Goal: Task Accomplishment & Management: Use online tool/utility

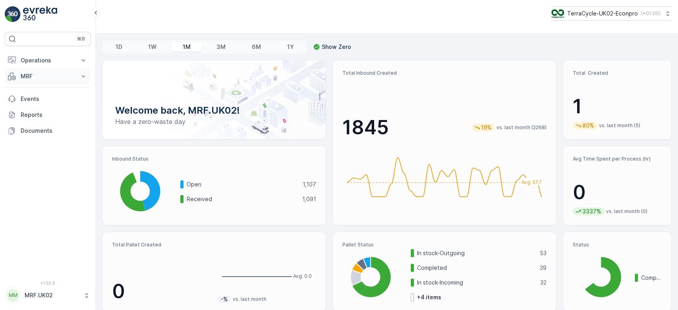
click at [52, 76] on p "MRF" at bounding box center [48, 76] width 54 height 8
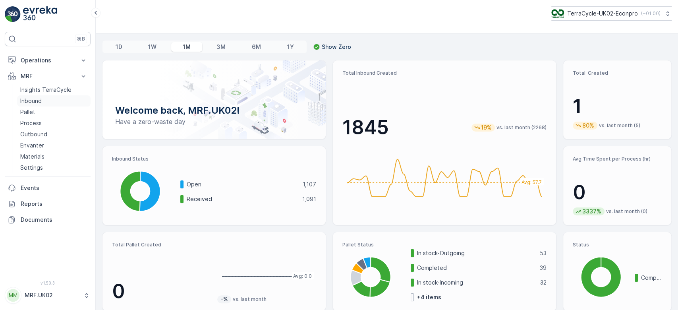
click at [41, 101] on p "Inbound" at bounding box center [30, 101] width 21 height 8
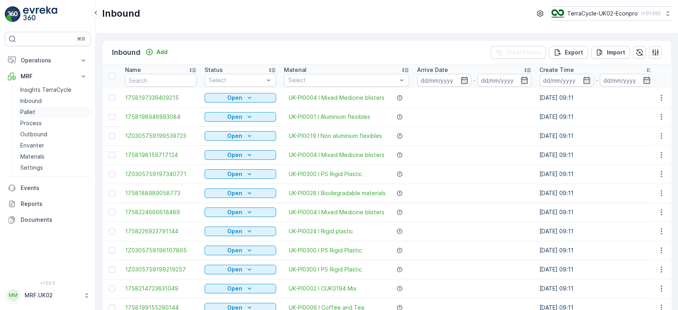
click at [40, 109] on link "Pallet" at bounding box center [54, 112] width 74 height 11
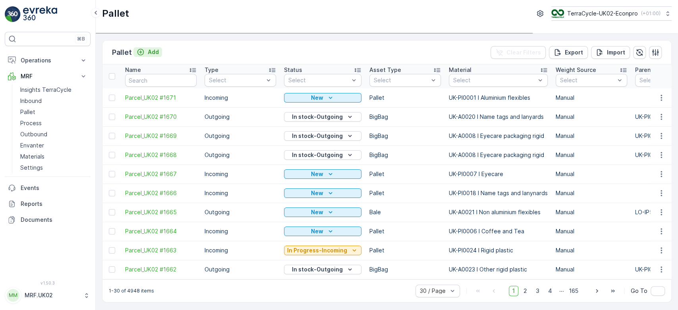
click at [152, 52] on p "Add" at bounding box center [153, 52] width 11 height 8
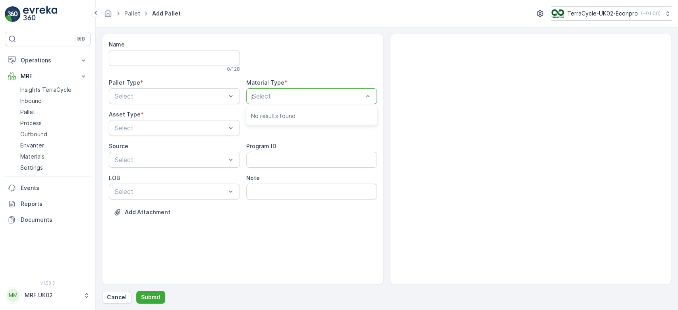
type input "pp"
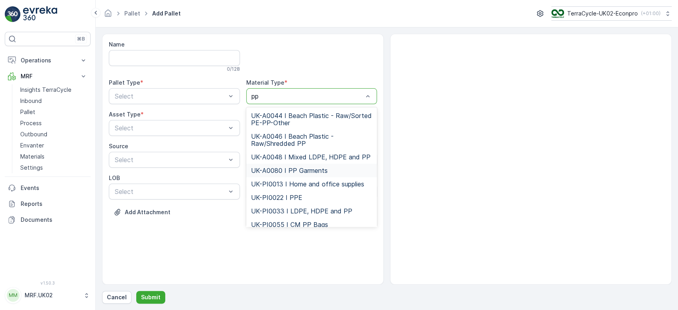
click at [289, 170] on span "UK-A0080 I PP Garments" at bounding box center [289, 170] width 77 height 7
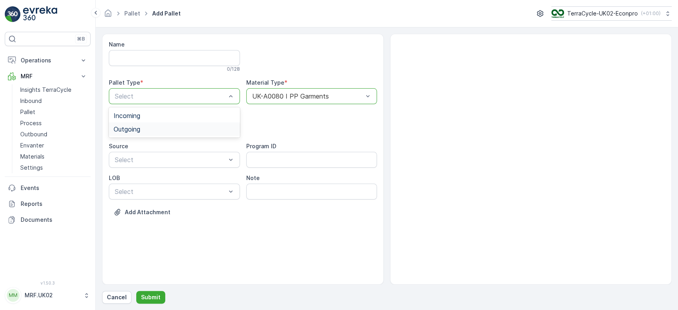
click at [171, 125] on div "Outgoing" at bounding box center [174, 129] width 131 height 14
click at [143, 187] on div "BigBag" at bounding box center [175, 187] width 122 height 7
click at [153, 300] on p "Submit" at bounding box center [150, 297] width 19 height 8
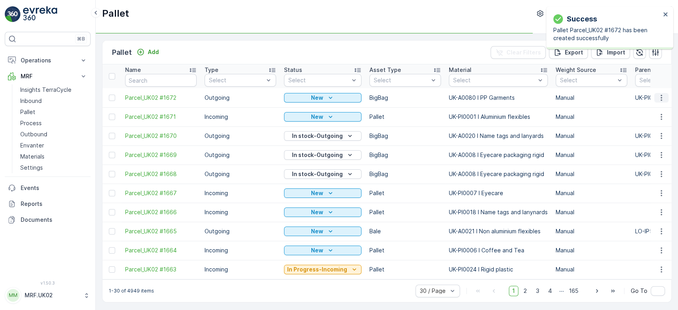
click at [661, 96] on icon "button" at bounding box center [662, 98] width 8 height 8
click at [649, 153] on span "Print QR" at bounding box center [640, 154] width 22 height 8
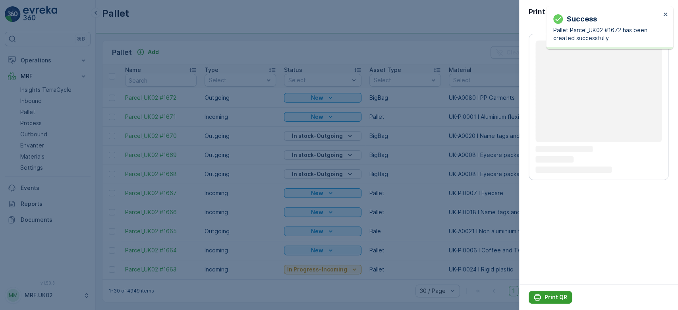
click at [556, 295] on p "Print QR" at bounding box center [556, 297] width 23 height 8
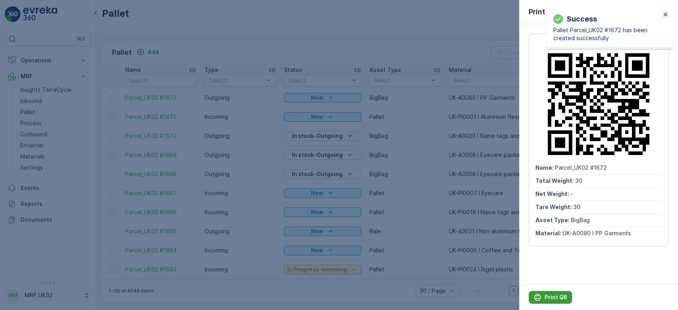
click at [556, 295] on p "Print QR" at bounding box center [556, 297] width 23 height 8
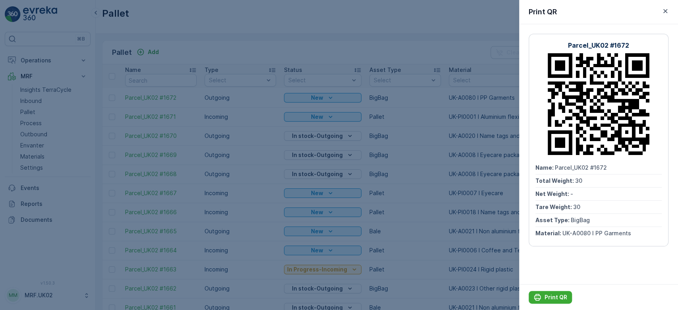
click at [294, 52] on div at bounding box center [339, 155] width 678 height 310
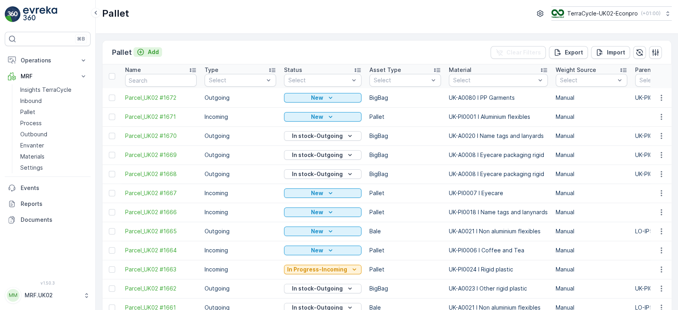
click at [152, 48] on p "Add" at bounding box center [153, 52] width 11 height 8
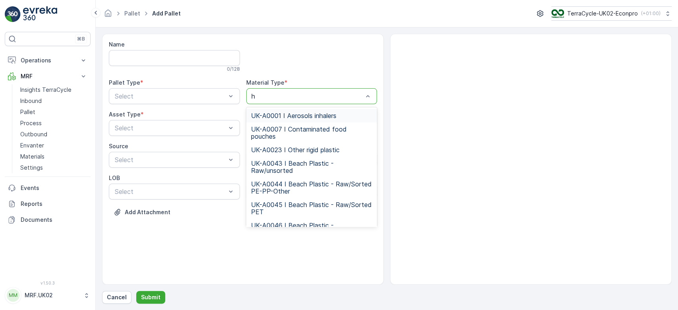
type input "ha"
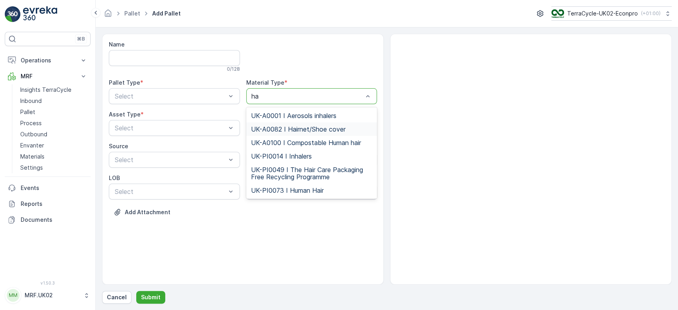
click at [319, 130] on span "UK-A0082 I Hairnet/Shoe cover" at bounding box center [298, 129] width 95 height 7
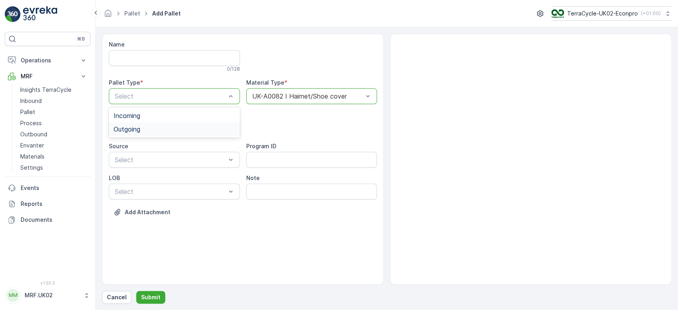
click at [176, 129] on div "Outgoing" at bounding box center [175, 129] width 122 height 7
click at [156, 192] on div "BigBag" at bounding box center [174, 188] width 131 height 14
click at [159, 296] on button "Submit" at bounding box center [150, 297] width 29 height 13
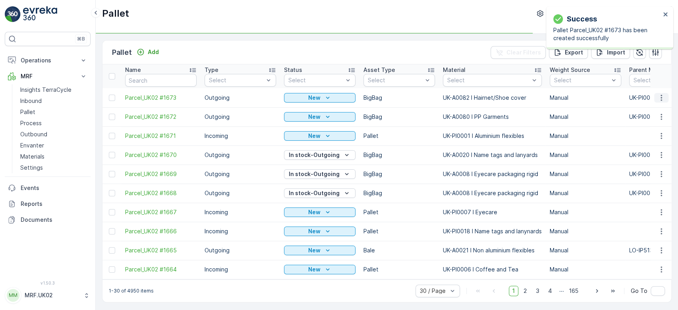
click at [658, 97] on icon "button" at bounding box center [662, 98] width 8 height 8
click at [651, 151] on div "Print QR" at bounding box center [652, 153] width 52 height 11
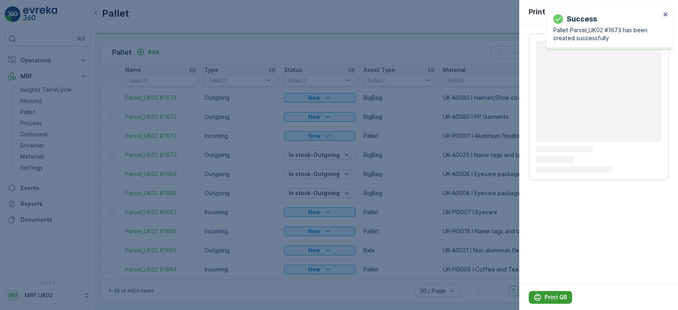
click at [539, 297] on icon "Print QR" at bounding box center [538, 297] width 8 height 8
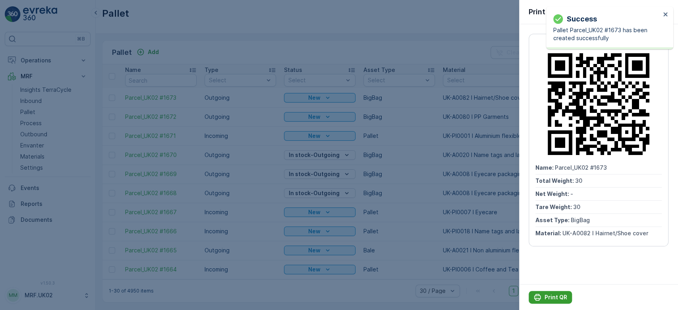
click at [539, 297] on icon "Print QR" at bounding box center [538, 297] width 8 height 8
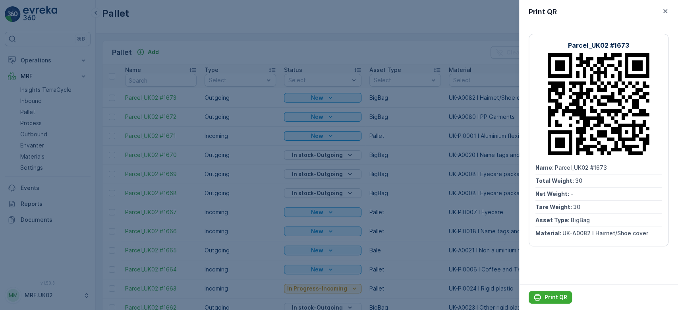
click at [345, 47] on div at bounding box center [339, 155] width 678 height 310
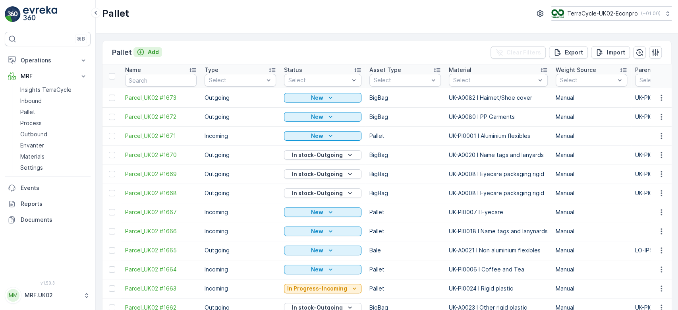
click at [156, 49] on p "Add" at bounding box center [153, 52] width 11 height 8
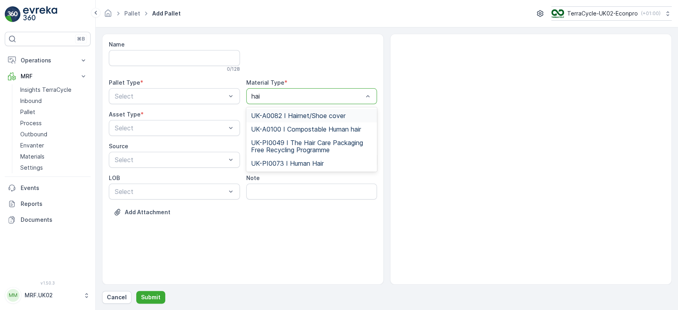
type input "hair"
click at [301, 114] on span "UK-A0082 I Hairnet/Shoe cover" at bounding box center [298, 115] width 95 height 7
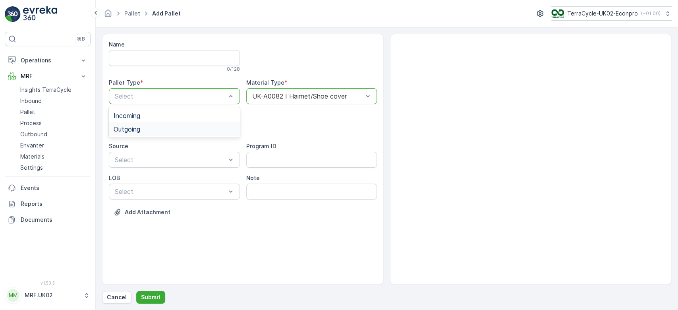
click at [180, 128] on div "Outgoing" at bounding box center [175, 129] width 122 height 7
click at [155, 185] on div "BigBag" at bounding box center [175, 187] width 122 height 7
click at [155, 297] on p "Submit" at bounding box center [150, 297] width 19 height 8
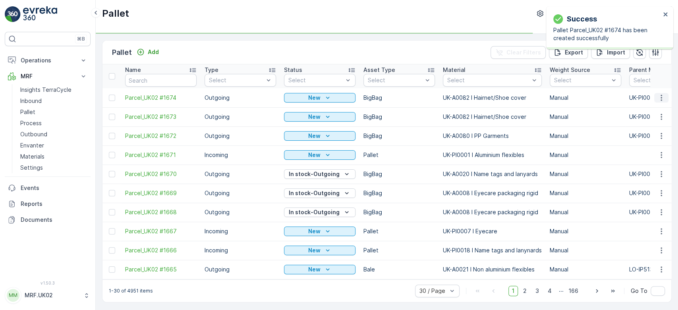
click at [658, 98] on icon "button" at bounding box center [662, 98] width 8 height 8
click at [656, 151] on div "Print QR" at bounding box center [652, 153] width 52 height 11
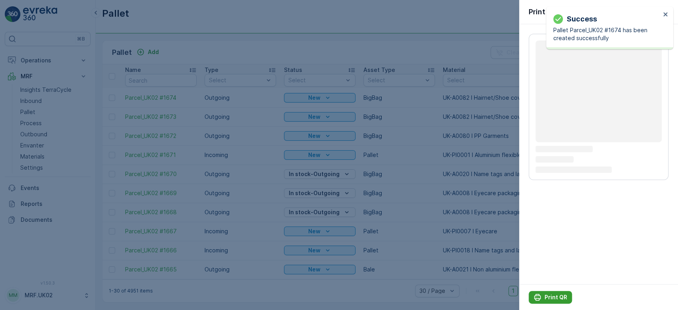
click at [556, 297] on p "Print QR" at bounding box center [556, 297] width 23 height 8
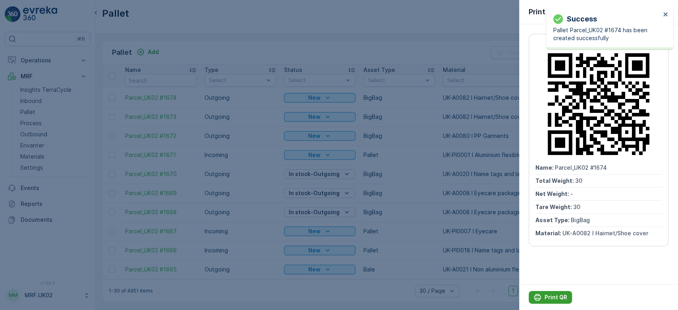
click at [556, 297] on p "Print QR" at bounding box center [556, 297] width 23 height 8
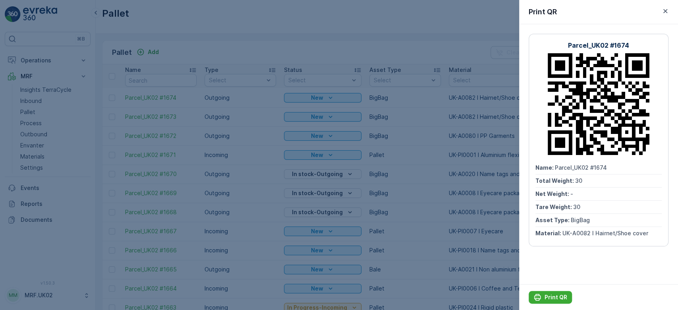
click at [181, 46] on div at bounding box center [339, 155] width 678 height 310
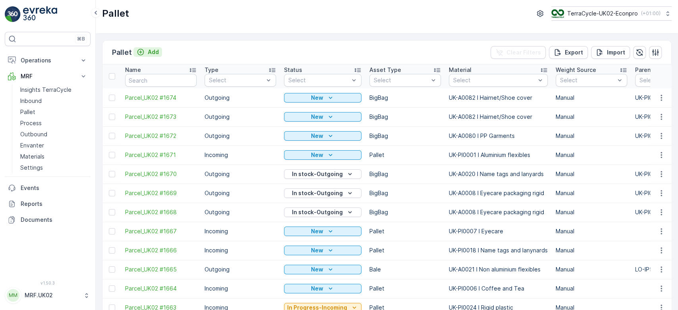
click at [149, 51] on p "Add" at bounding box center [153, 52] width 11 height 8
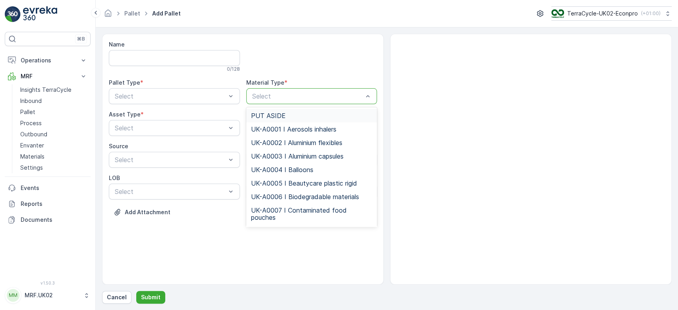
click at [284, 91] on div "Select" at bounding box center [311, 96] width 131 height 16
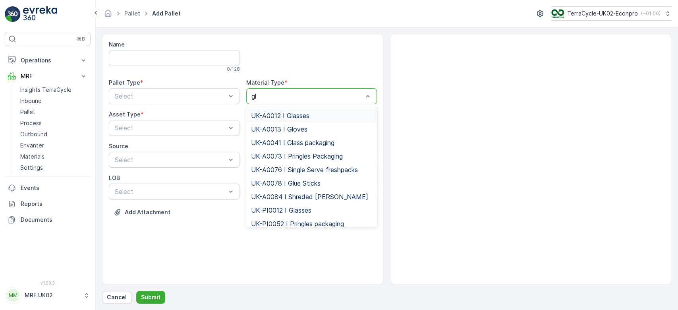
type input "glo"
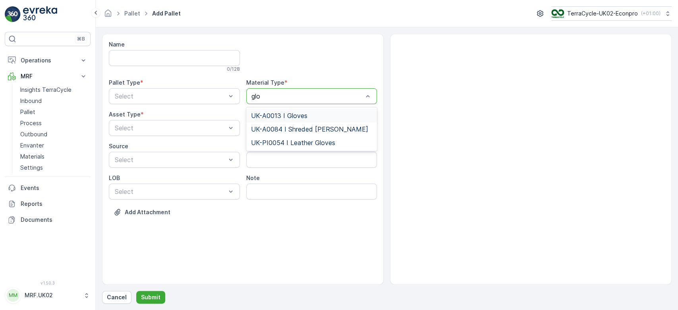
click at [292, 111] on div "UK-A0013 I Gloves" at bounding box center [311, 116] width 131 height 14
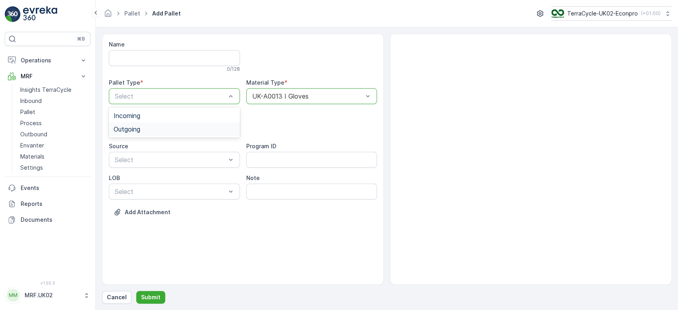
click at [178, 126] on div "Outgoing" at bounding box center [175, 129] width 122 height 7
click at [158, 188] on div "BigBag" at bounding box center [175, 187] width 122 height 7
click at [153, 295] on p "Submit" at bounding box center [150, 297] width 19 height 8
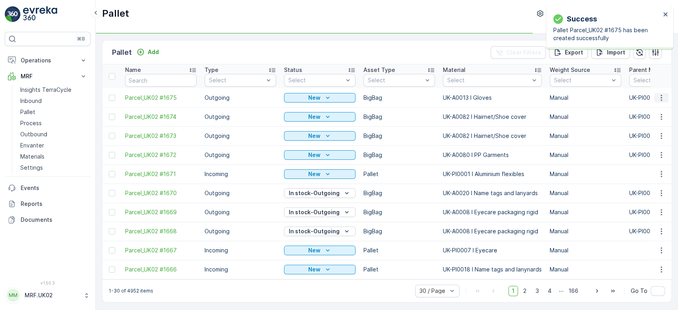
click at [660, 98] on icon "button" at bounding box center [662, 98] width 8 height 8
click at [650, 154] on span "Print QR" at bounding box center [640, 154] width 22 height 8
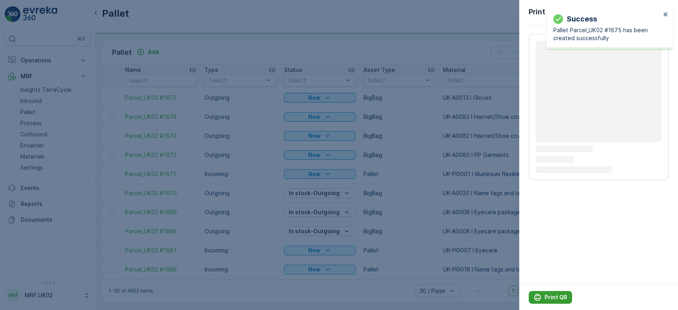
click at [558, 297] on p "Print QR" at bounding box center [556, 297] width 23 height 8
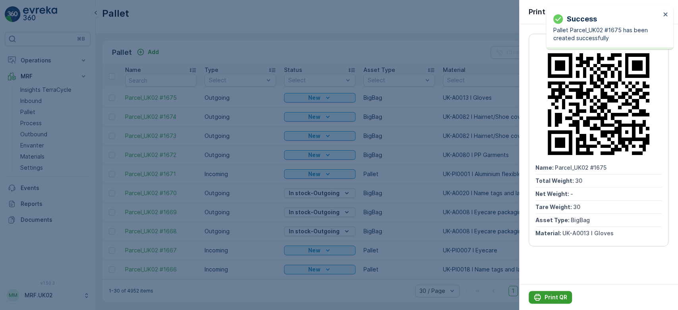
click at [558, 297] on p "Print QR" at bounding box center [556, 297] width 23 height 8
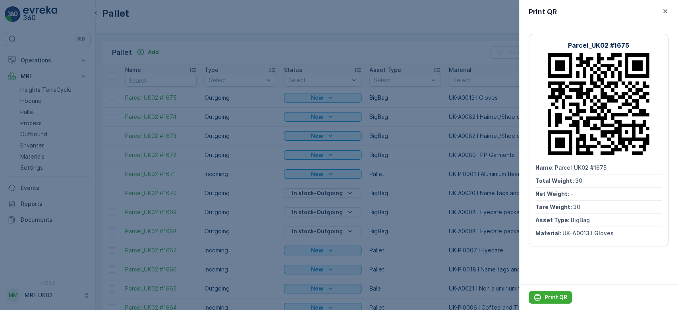
click at [205, 49] on div at bounding box center [339, 155] width 678 height 310
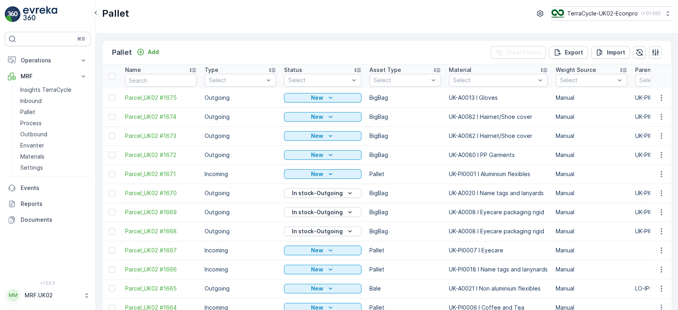
click at [149, 56] on div "Add" at bounding box center [148, 52] width 29 height 10
click at [152, 54] on p "Add" at bounding box center [153, 52] width 11 height 8
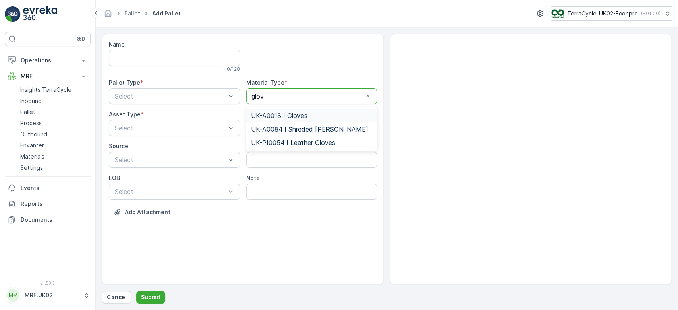
click at [290, 115] on span "UK-A0013 I Gloves" at bounding box center [279, 115] width 56 height 7
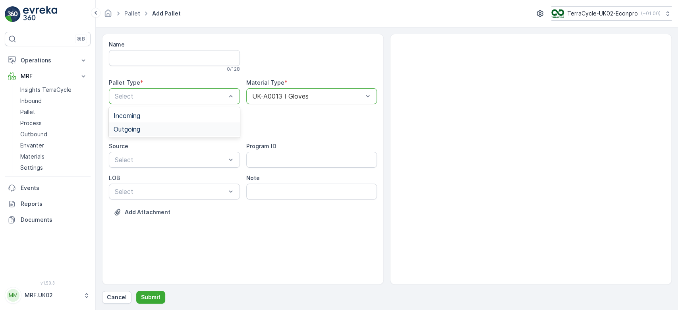
click at [188, 126] on div "Outgoing" at bounding box center [175, 129] width 122 height 7
click at [156, 188] on div "BigBag" at bounding box center [175, 187] width 122 height 7
click at [154, 296] on p "Submit" at bounding box center [150, 297] width 19 height 8
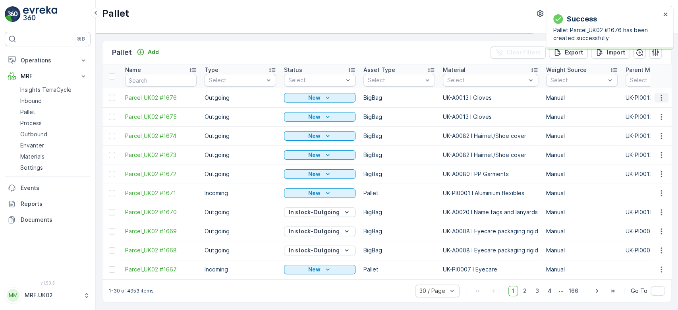
click at [661, 94] on icon "button" at bounding box center [662, 98] width 8 height 8
click at [654, 152] on div "Print QR" at bounding box center [652, 153] width 52 height 11
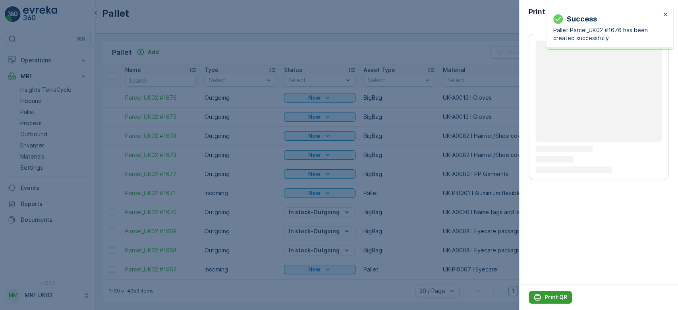
click at [556, 296] on p "Print QR" at bounding box center [556, 297] width 23 height 8
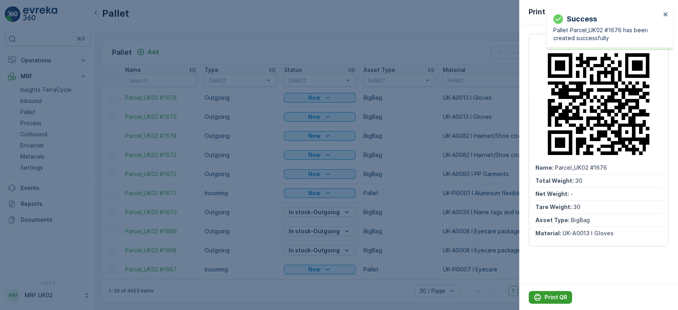
click at [556, 296] on p "Print QR" at bounding box center [556, 297] width 23 height 8
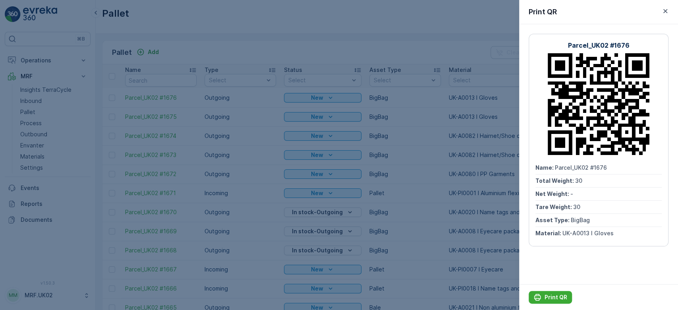
click at [343, 45] on div at bounding box center [339, 155] width 678 height 310
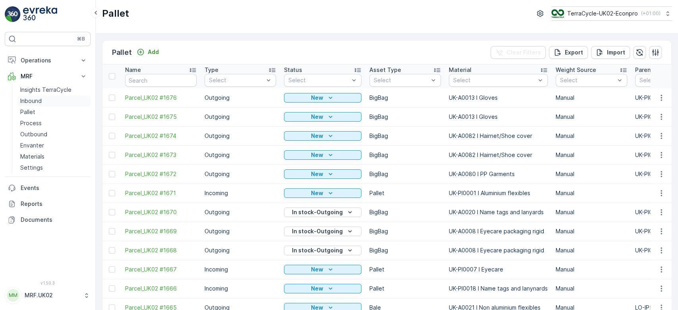
click at [42, 103] on link "Inbound" at bounding box center [54, 100] width 74 height 11
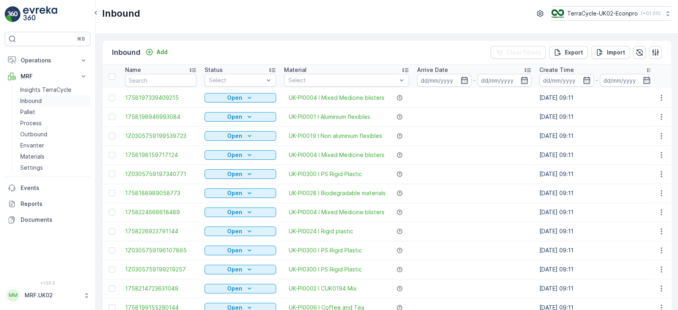
click at [54, 100] on link "Inbound" at bounding box center [54, 100] width 74 height 11
click at [39, 122] on p "Process" at bounding box center [30, 123] width 21 height 8
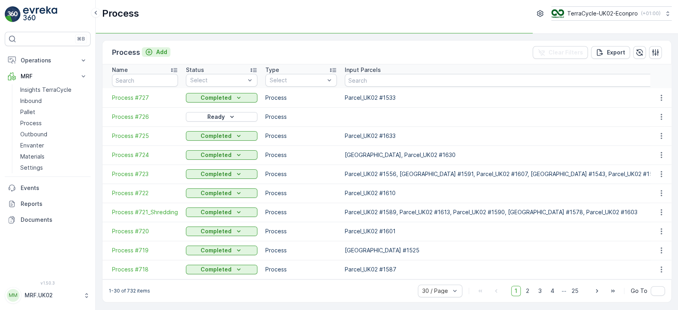
click at [162, 53] on p "Add" at bounding box center [161, 52] width 11 height 8
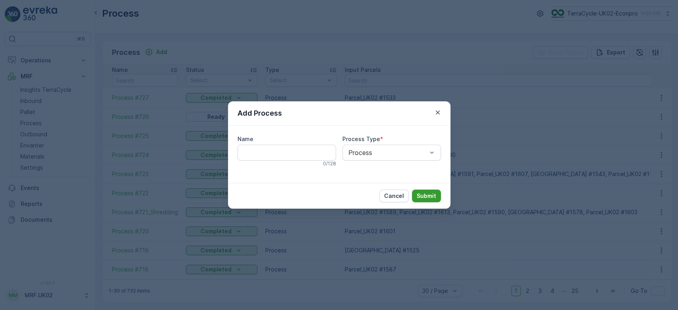
click at [427, 195] on p "Submit" at bounding box center [426, 196] width 19 height 8
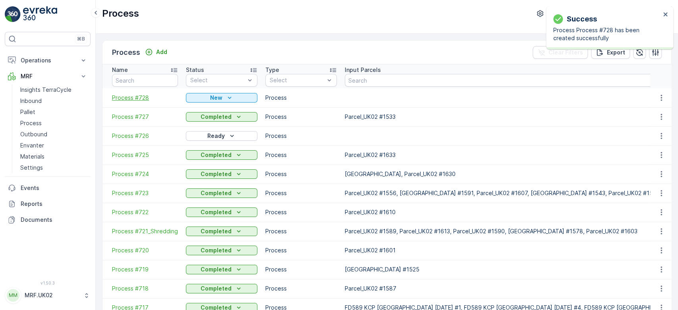
click at [139, 97] on span "Process #728" at bounding box center [145, 98] width 66 height 8
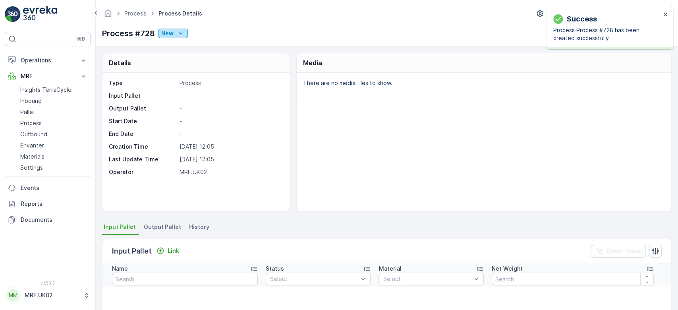
click at [175, 33] on div "New" at bounding box center [172, 33] width 23 height 8
click at [170, 59] on span "Ready" at bounding box center [171, 56] width 17 height 8
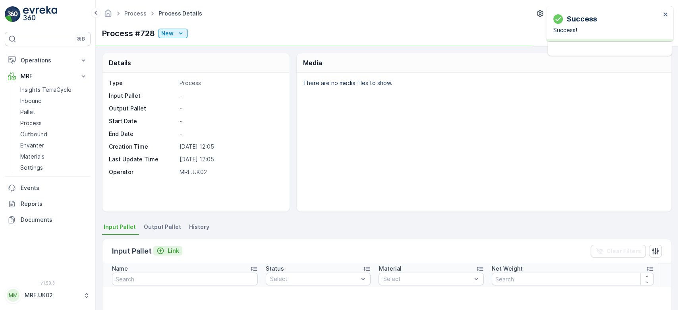
click at [173, 253] on p "Link" at bounding box center [174, 251] width 12 height 8
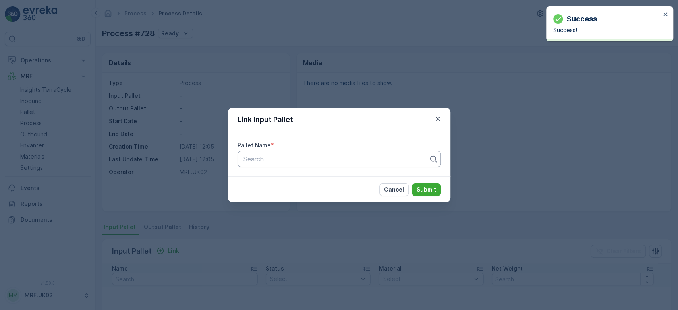
click at [281, 160] on div at bounding box center [336, 158] width 187 height 7
type input "1"
click at [312, 177] on div "Parcel_UK02 #1567" at bounding box center [339, 178] width 194 height 7
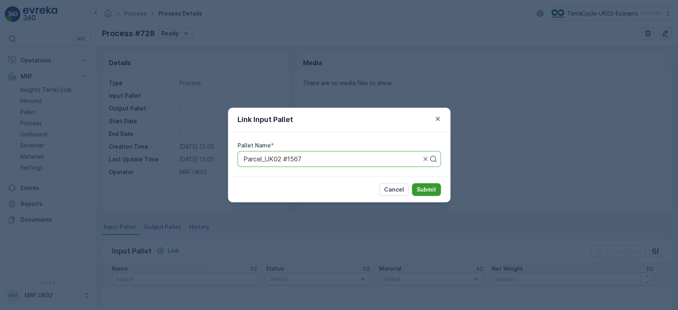
click at [433, 186] on p "Submit" at bounding box center [426, 190] width 19 height 8
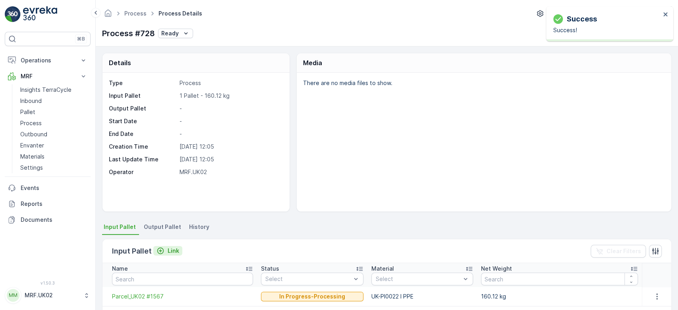
click at [173, 250] on p "Link" at bounding box center [174, 251] width 12 height 8
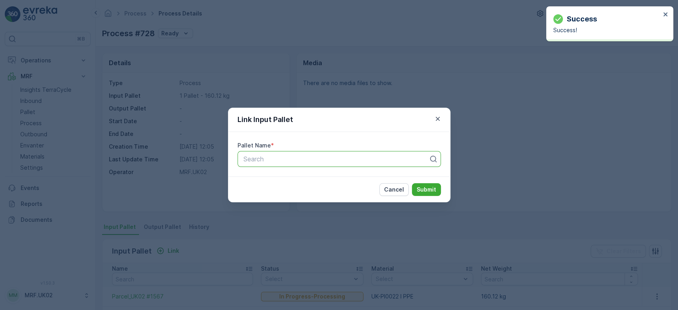
click at [330, 157] on div at bounding box center [336, 158] width 187 height 7
type input "1540"
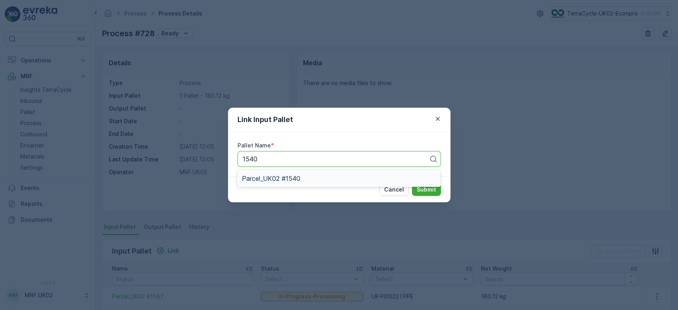
click at [305, 179] on div "Parcel_UK02 #1540" at bounding box center [339, 178] width 194 height 7
click at [430, 192] on p "Submit" at bounding box center [426, 190] width 19 height 8
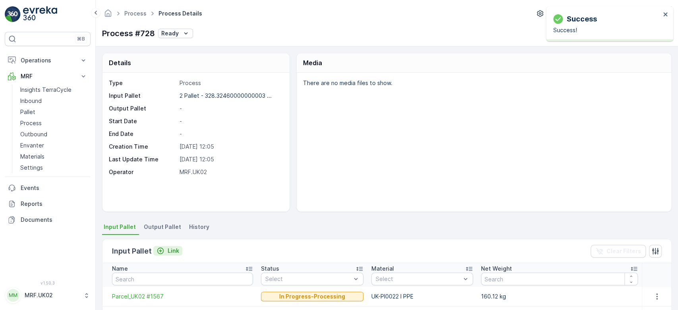
click at [161, 252] on icon "Link" at bounding box center [161, 251] width 8 height 8
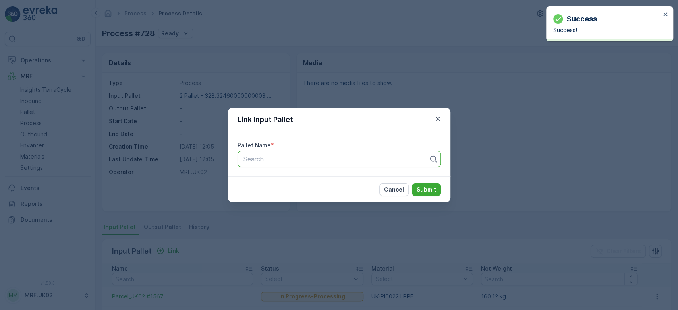
click at [273, 161] on div at bounding box center [336, 158] width 187 height 7
type input "1580"
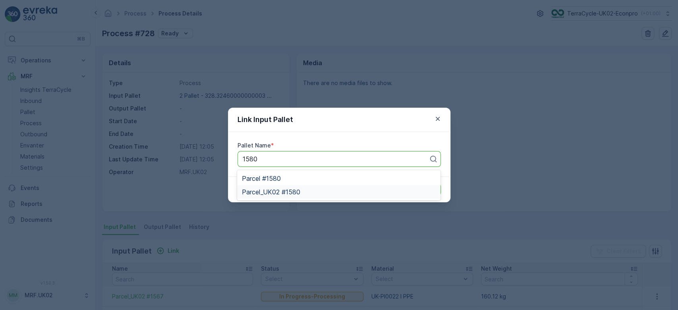
click at [297, 192] on span "Parcel_UK02 #1580" at bounding box center [271, 191] width 58 height 7
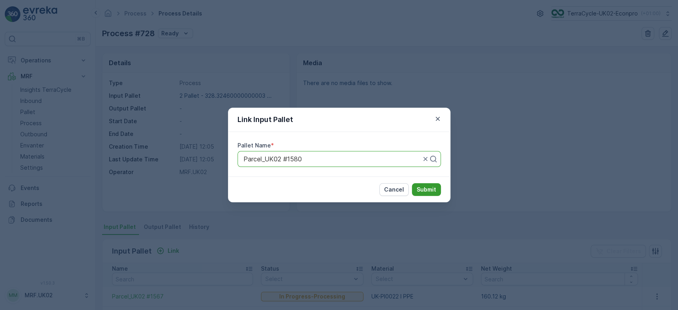
click at [427, 189] on p "Submit" at bounding box center [426, 190] width 19 height 8
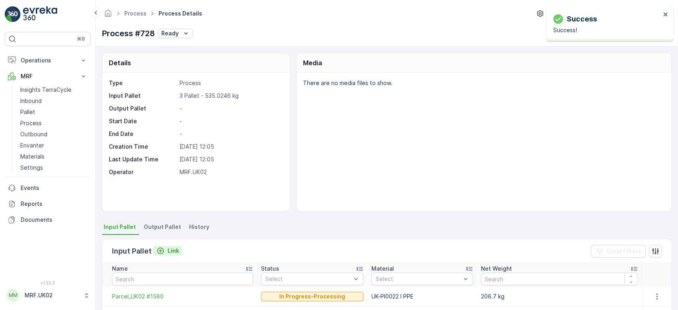
click at [165, 250] on div "Link" at bounding box center [168, 251] width 23 height 8
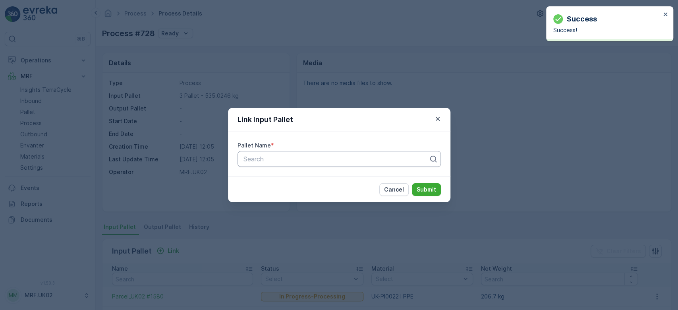
click at [270, 159] on div at bounding box center [336, 158] width 187 height 7
type input "1593"
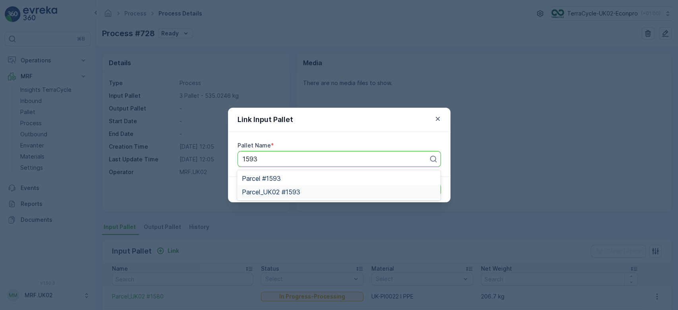
click at [298, 192] on span "Parcel_UK02 #1593" at bounding box center [271, 191] width 58 height 7
click at [428, 192] on p "Submit" at bounding box center [426, 190] width 19 height 8
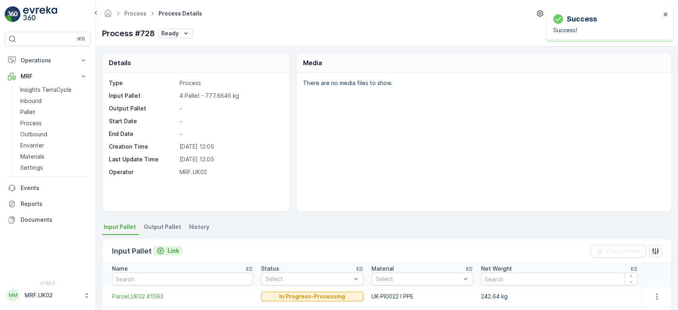
click at [173, 251] on p "Link" at bounding box center [174, 251] width 12 height 8
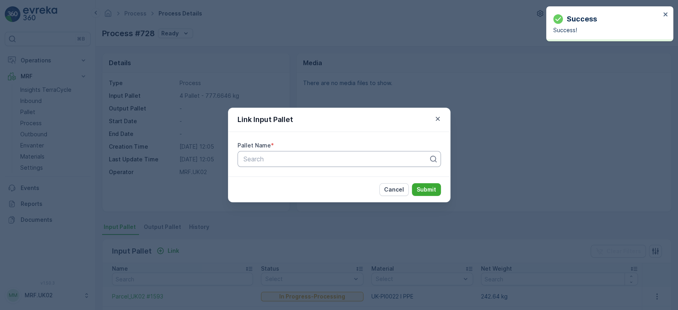
click at [261, 156] on div at bounding box center [336, 158] width 187 height 7
type input "1"
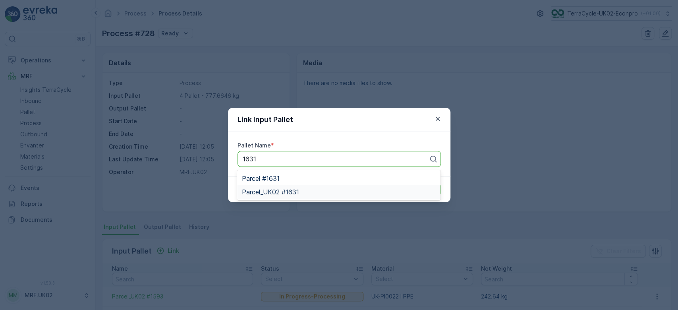
click at [290, 192] on span "Parcel_UK02 #1631" at bounding box center [270, 191] width 57 height 7
click at [432, 186] on p "Submit" at bounding box center [426, 190] width 19 height 8
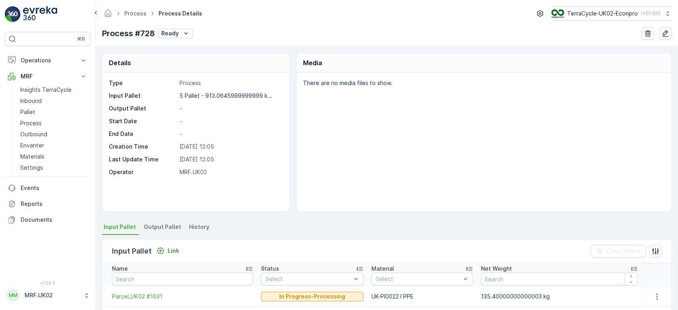
click at [161, 225] on span "Output Pallet" at bounding box center [162, 227] width 37 height 8
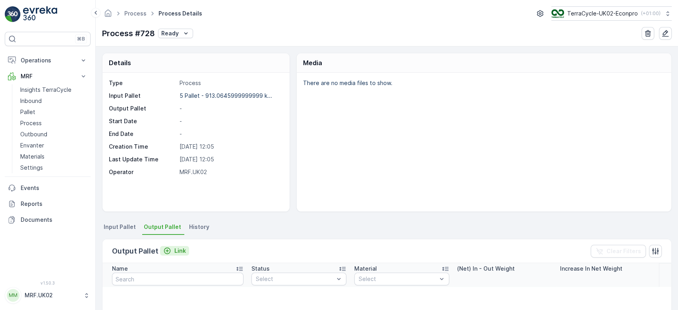
click at [180, 253] on p "Link" at bounding box center [180, 251] width 12 height 8
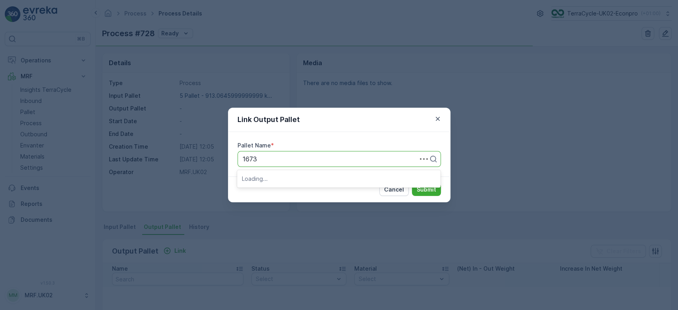
type input "167"
click at [299, 190] on span "Parcel_UK02 #1672" at bounding box center [271, 191] width 58 height 7
click at [426, 190] on p "Submit" at bounding box center [426, 190] width 19 height 8
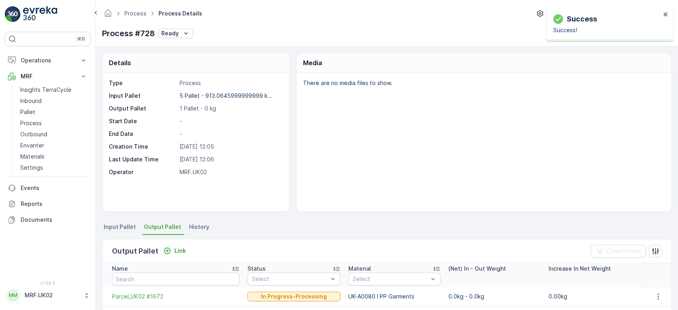
click at [178, 243] on div "Output Pallet Link Clear Filters" at bounding box center [387, 251] width 569 height 24
click at [177, 248] on p "Link" at bounding box center [180, 251] width 12 height 8
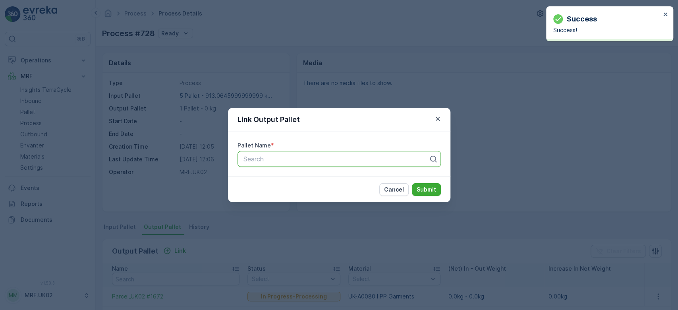
click at [312, 161] on div at bounding box center [336, 158] width 187 height 7
type input "167"
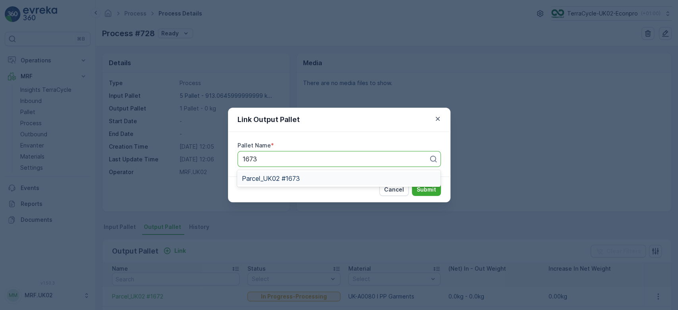
click at [296, 180] on span "Parcel_UK02 #1673" at bounding box center [271, 178] width 58 height 7
click at [427, 188] on p "Submit" at bounding box center [426, 190] width 19 height 8
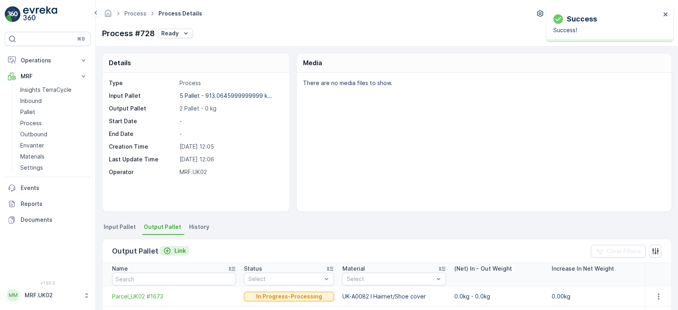
click at [177, 250] on p "Link" at bounding box center [180, 251] width 12 height 8
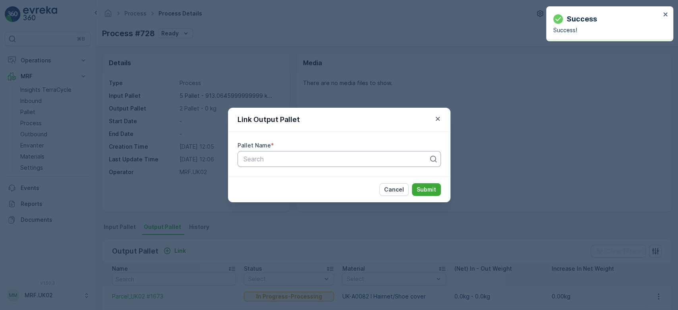
click at [285, 159] on div at bounding box center [336, 158] width 187 height 7
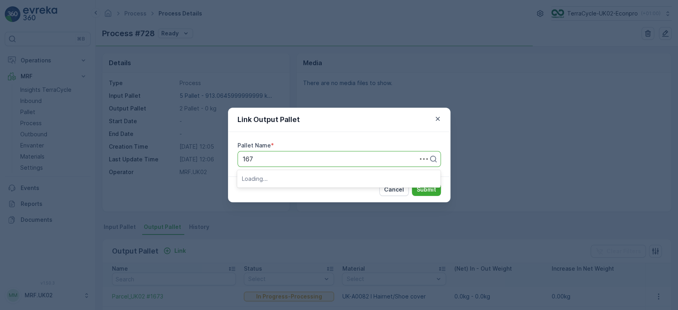
type input "1674"
click at [296, 192] on span "Parcel_UK02 #1674" at bounding box center [271, 191] width 58 height 7
click at [426, 189] on p "Submit" at bounding box center [426, 190] width 19 height 8
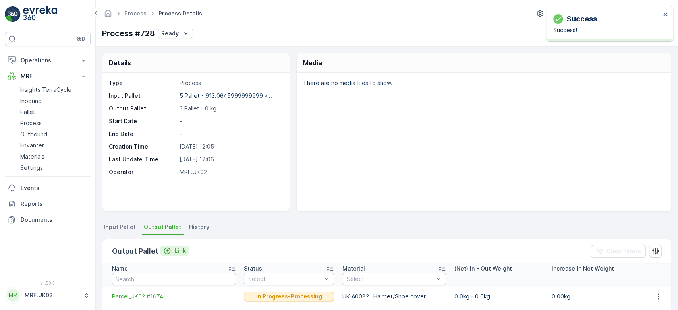
click at [177, 252] on p "Link" at bounding box center [180, 251] width 12 height 8
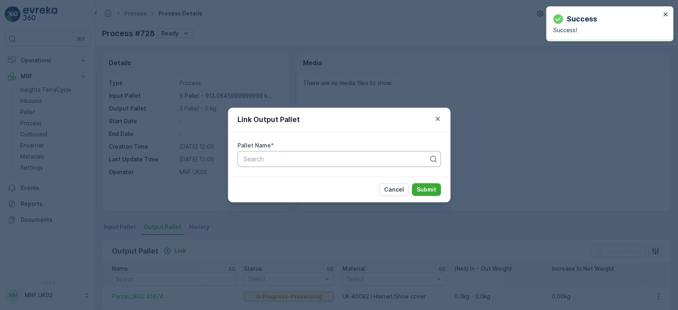
click at [305, 157] on div at bounding box center [336, 158] width 187 height 7
type input "1"
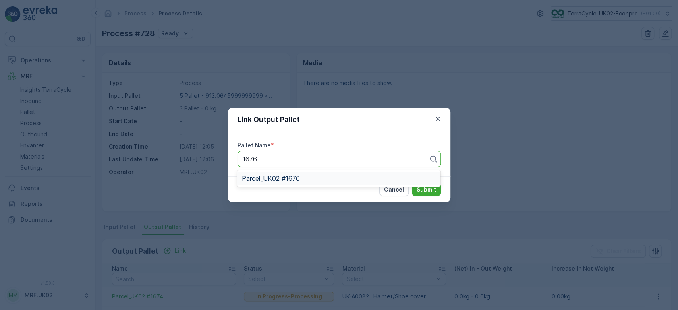
click at [302, 177] on div "Parcel_UK02 #1676" at bounding box center [339, 178] width 194 height 7
click at [434, 191] on p "Submit" at bounding box center [426, 190] width 19 height 8
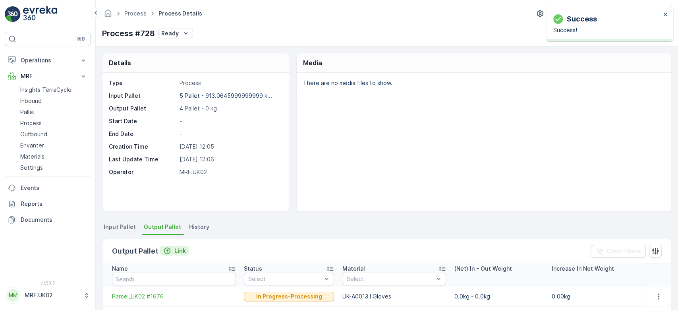
click at [174, 248] on p "Link" at bounding box center [180, 251] width 12 height 8
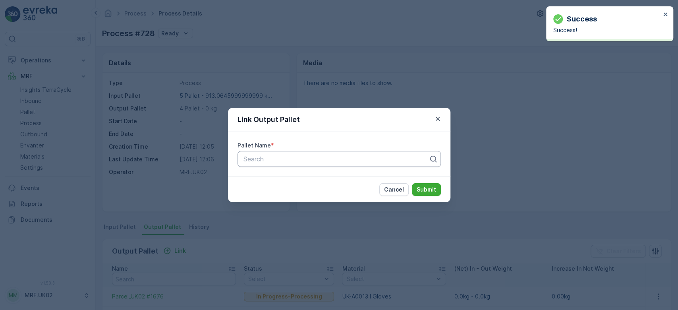
click at [306, 160] on div at bounding box center [336, 158] width 187 height 7
type input "1675"
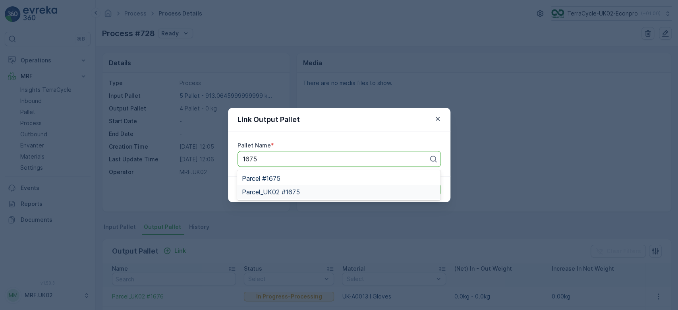
click at [307, 190] on div "Parcel_UK02 #1675" at bounding box center [339, 191] width 194 height 7
click at [429, 191] on p "Submit" at bounding box center [426, 190] width 19 height 8
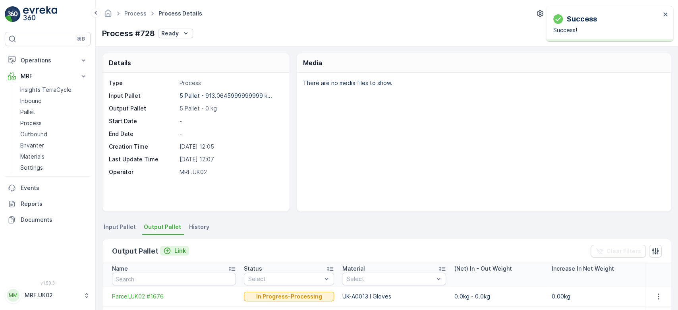
click at [176, 253] on p "Link" at bounding box center [180, 251] width 12 height 8
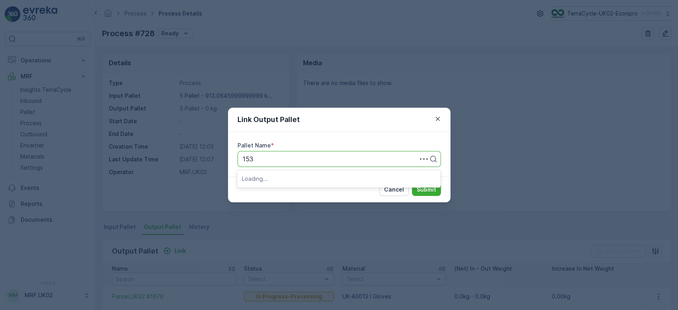
type input "1538"
click at [289, 179] on span "Parcel_UK02 #1538" at bounding box center [271, 178] width 58 height 7
click at [433, 183] on div "Cancel Submit" at bounding box center [339, 189] width 223 height 26
click at [432, 185] on button "Submit" at bounding box center [426, 189] width 29 height 13
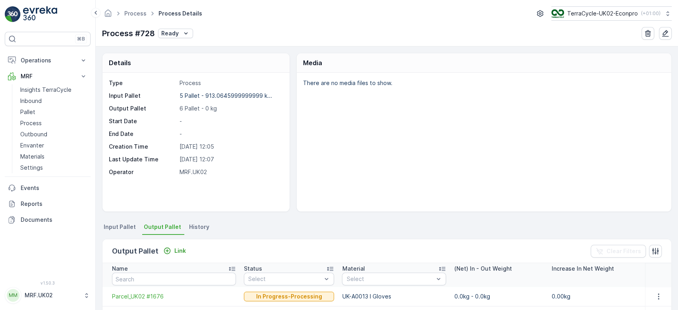
click at [299, 126] on div "There are no media files to show." at bounding box center [484, 142] width 375 height 139
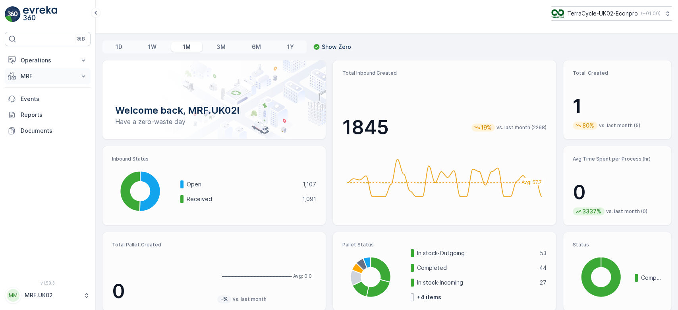
click at [56, 79] on p "MRF" at bounding box center [48, 76] width 54 height 8
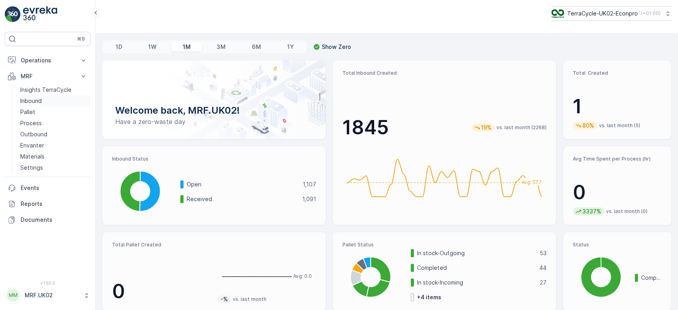
click at [55, 102] on link "Inbound" at bounding box center [54, 100] width 74 height 11
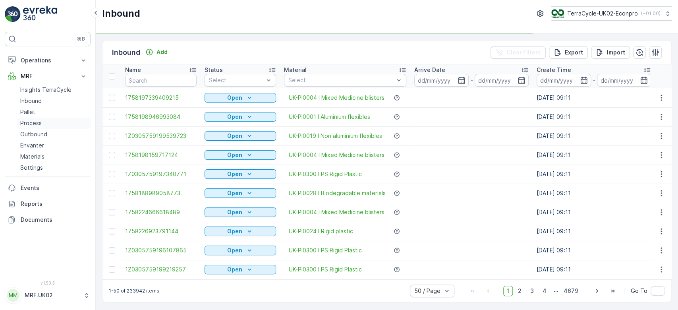
click at [39, 124] on p "Process" at bounding box center [30, 123] width 21 height 8
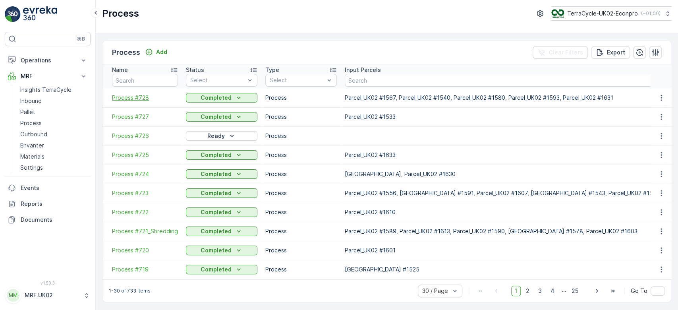
click at [139, 97] on span "Process #728" at bounding box center [145, 98] width 66 height 8
